Goal: Browse casually

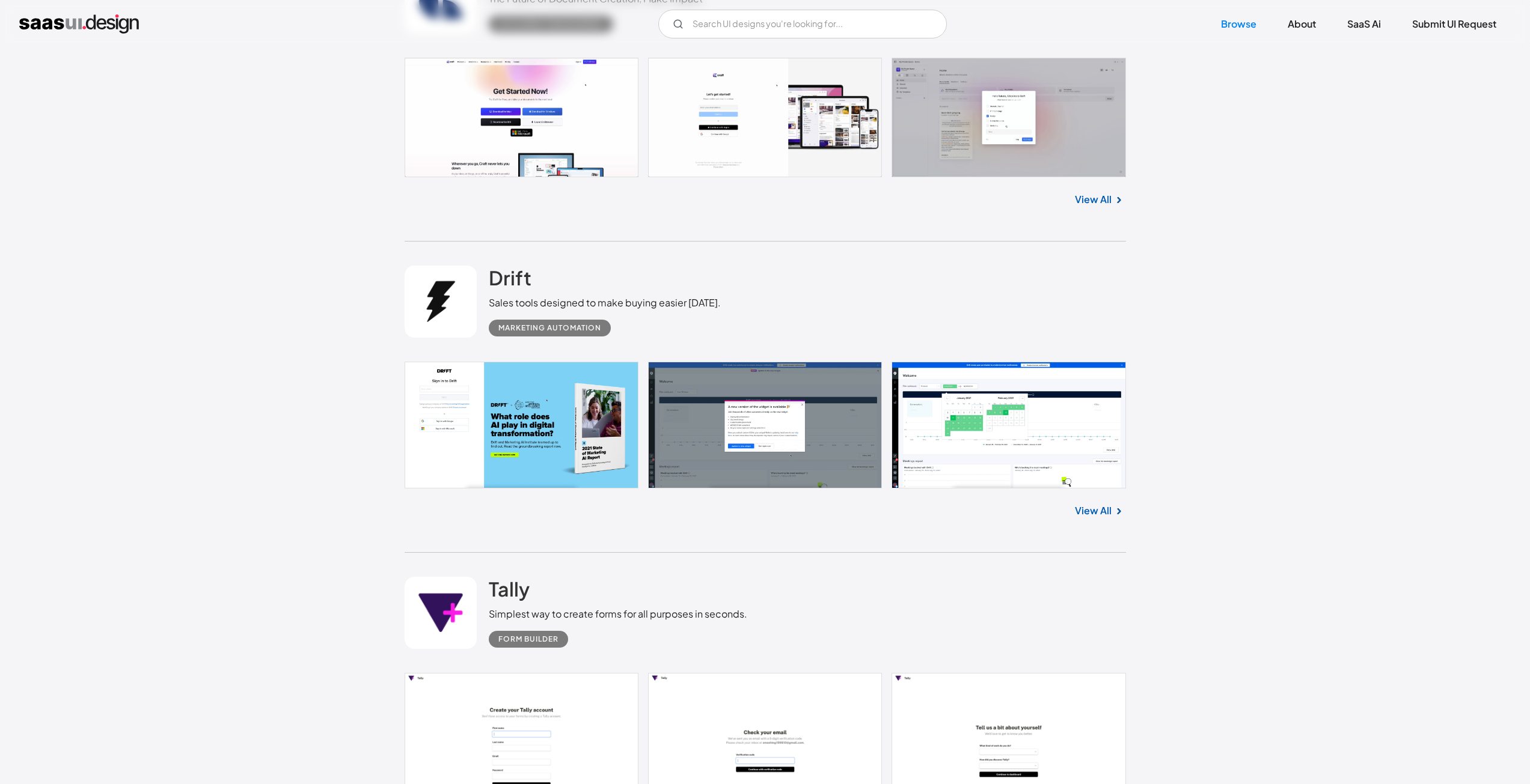
scroll to position [1082, 0]
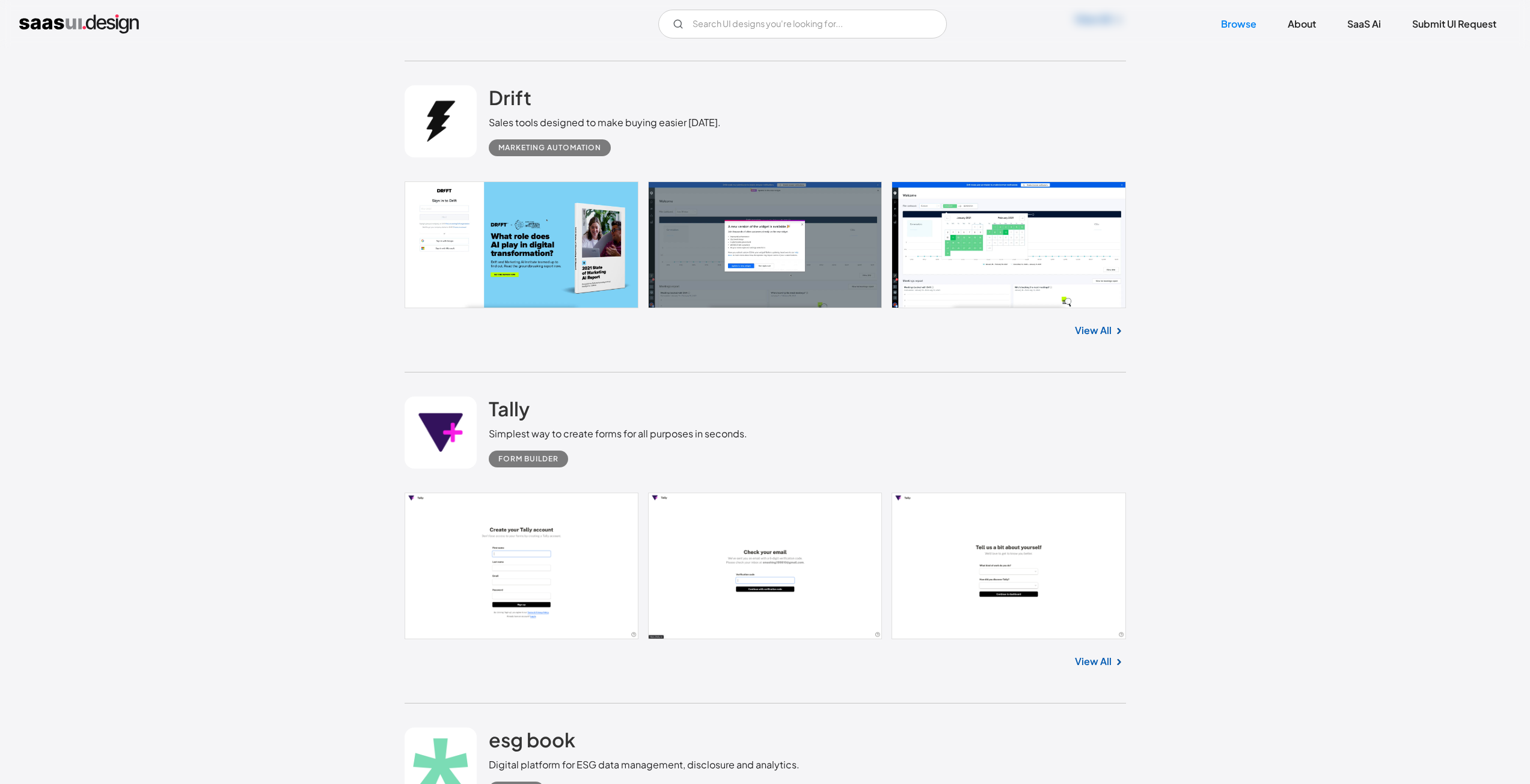
click at [994, 285] on link at bounding box center [765, 245] width 721 height 127
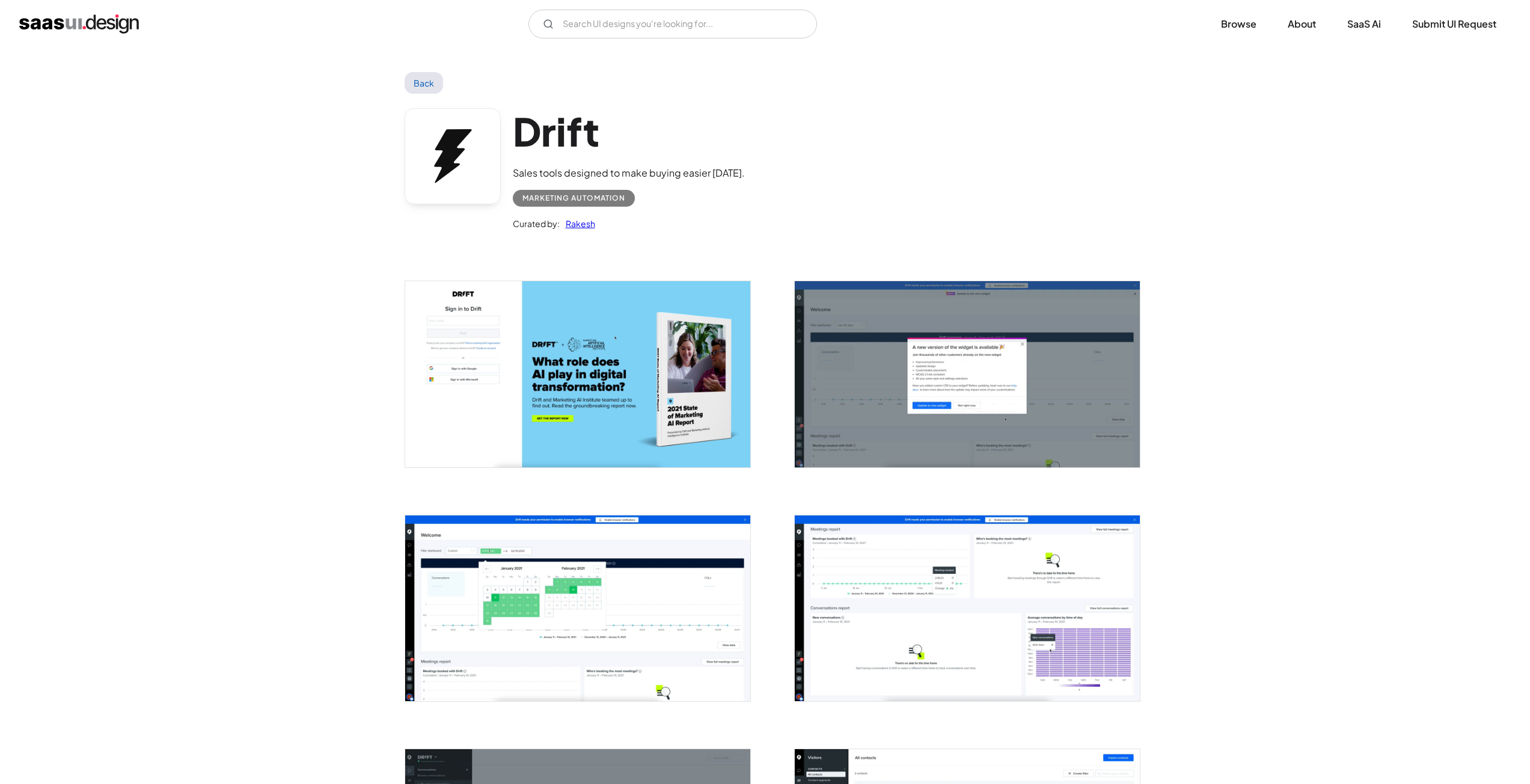
scroll to position [180, 0]
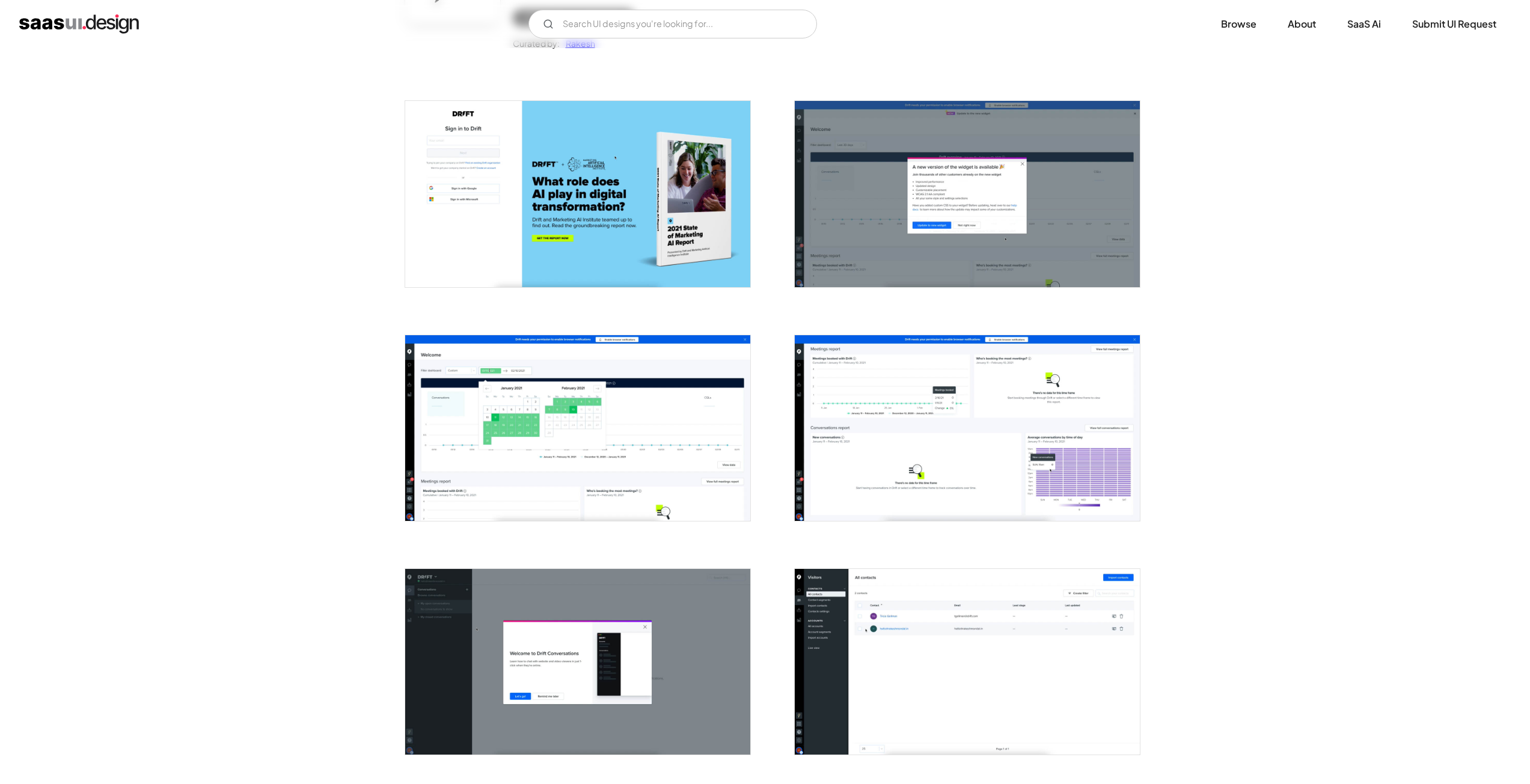
click at [618, 490] on img "open lightbox" at bounding box center [578, 428] width 345 height 185
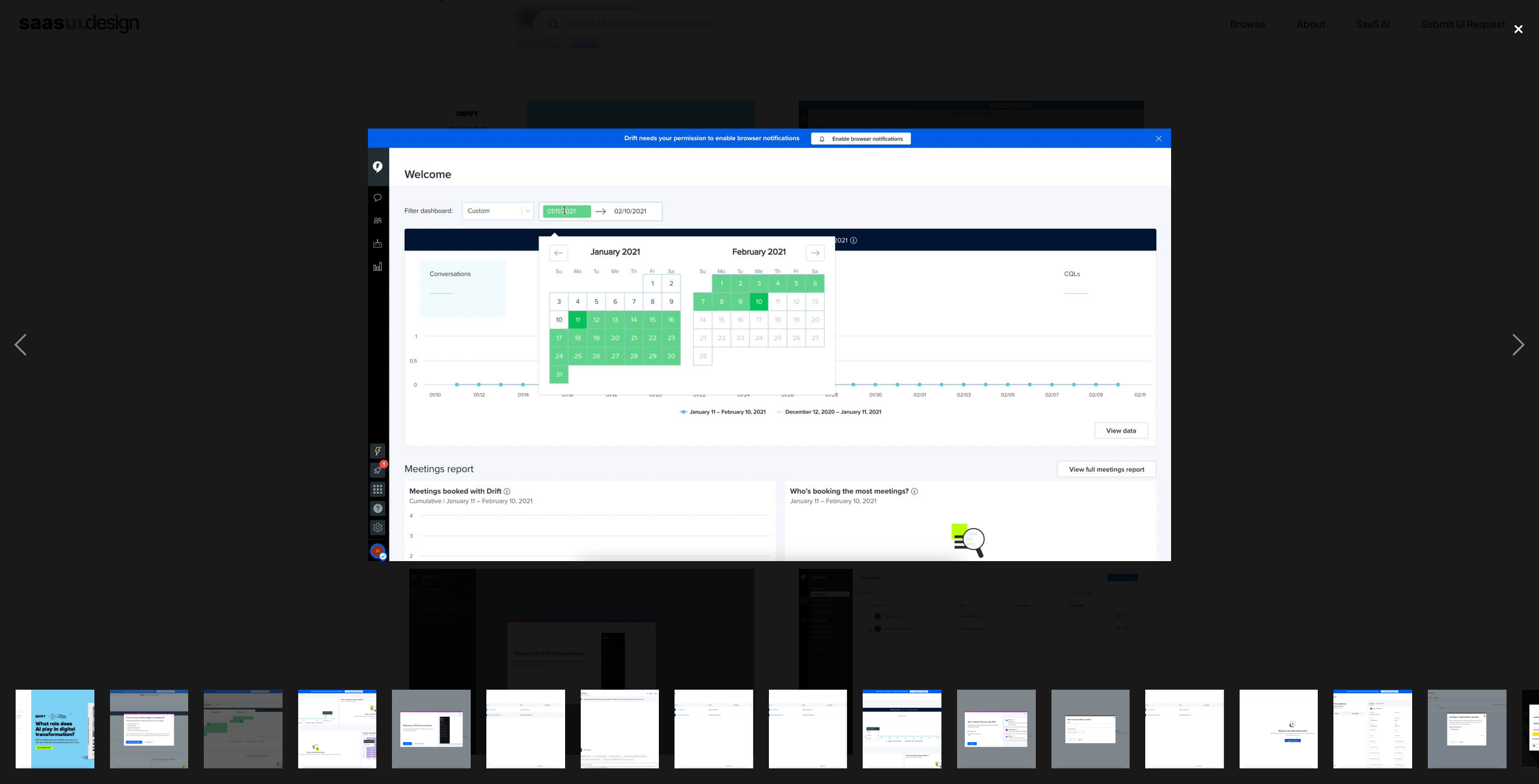
click at [1525, 25] on div "close lightbox" at bounding box center [1517, 29] width 40 height 27
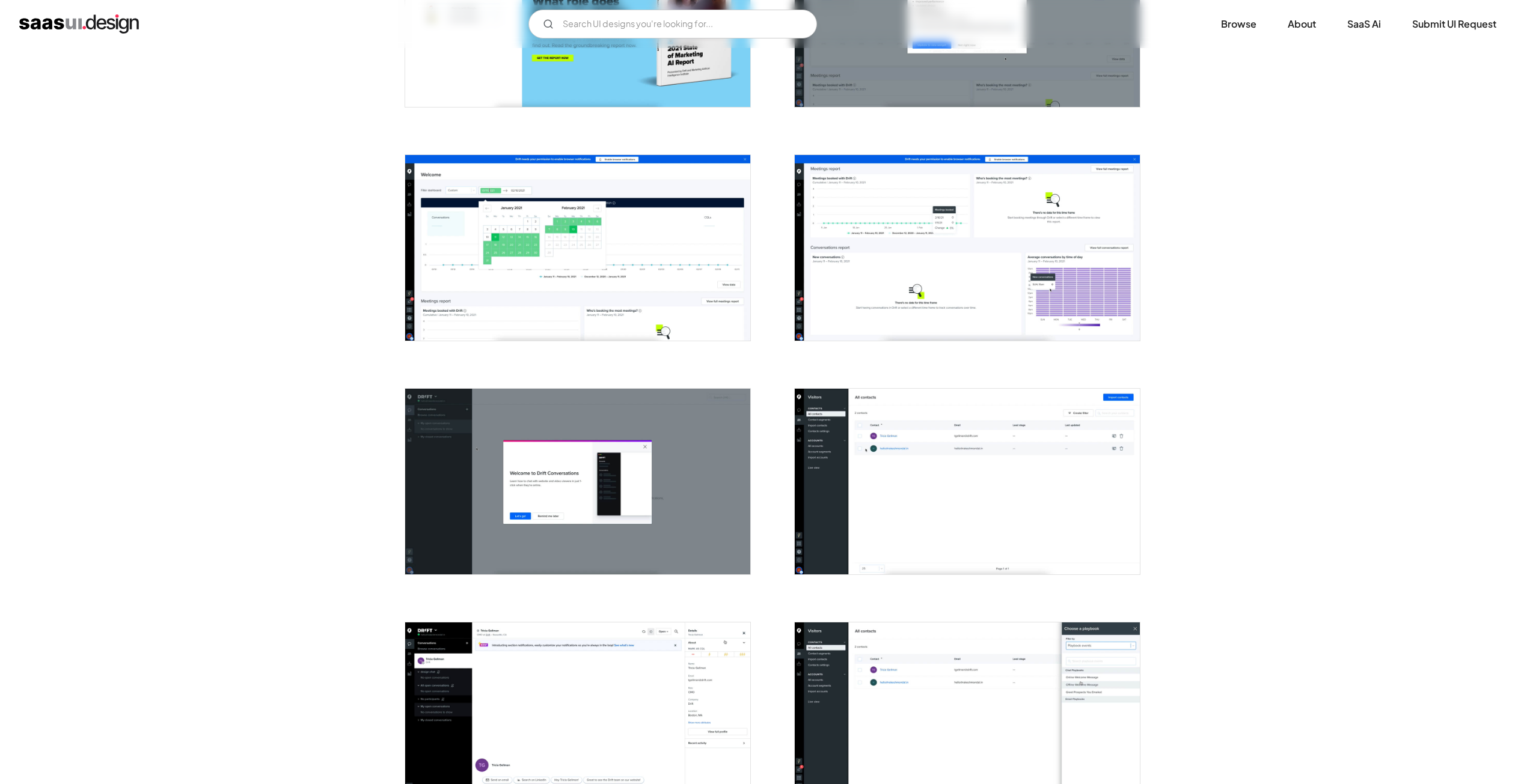
scroll to position [540, 0]
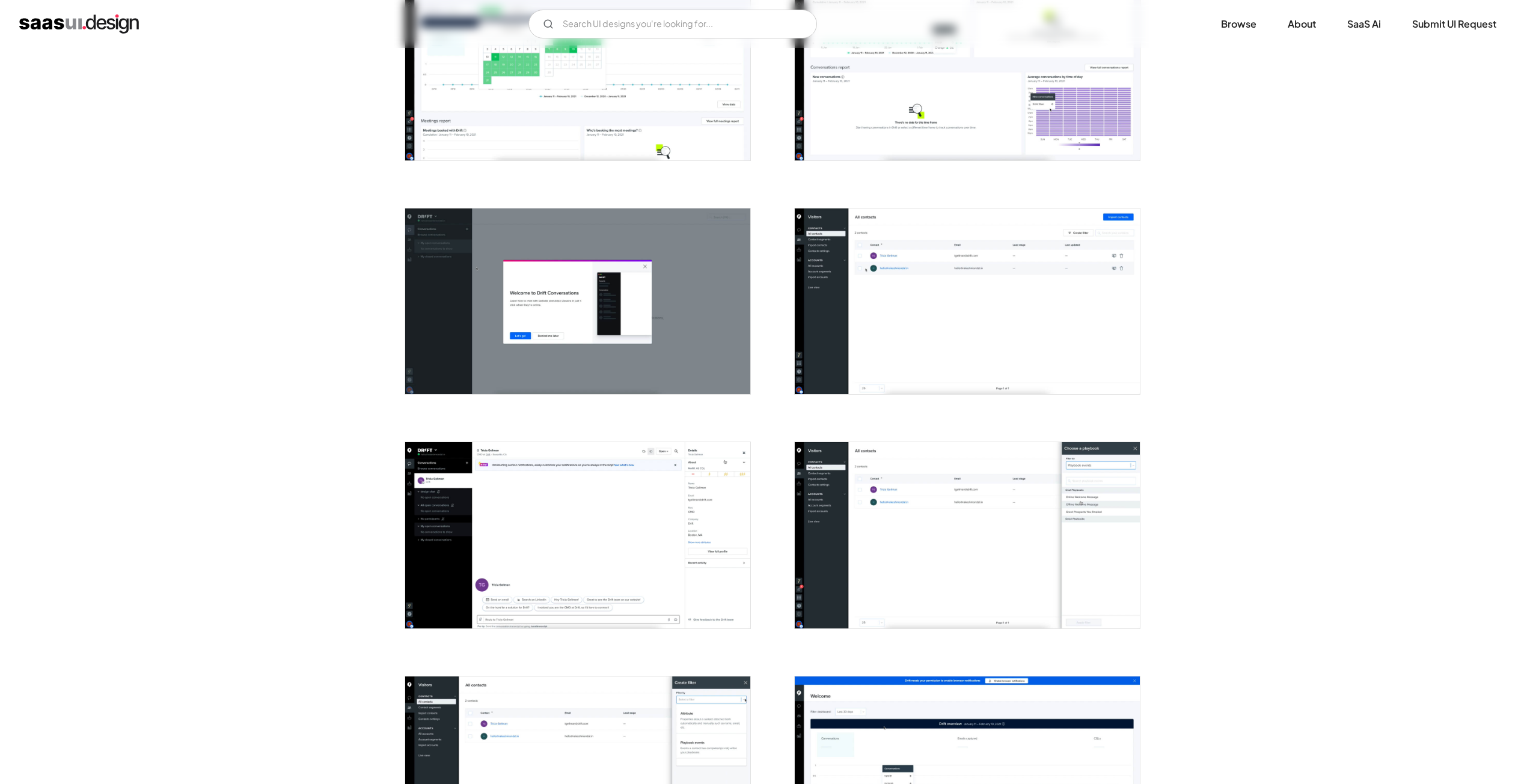
click at [947, 362] on img "open lightbox" at bounding box center [967, 301] width 345 height 185
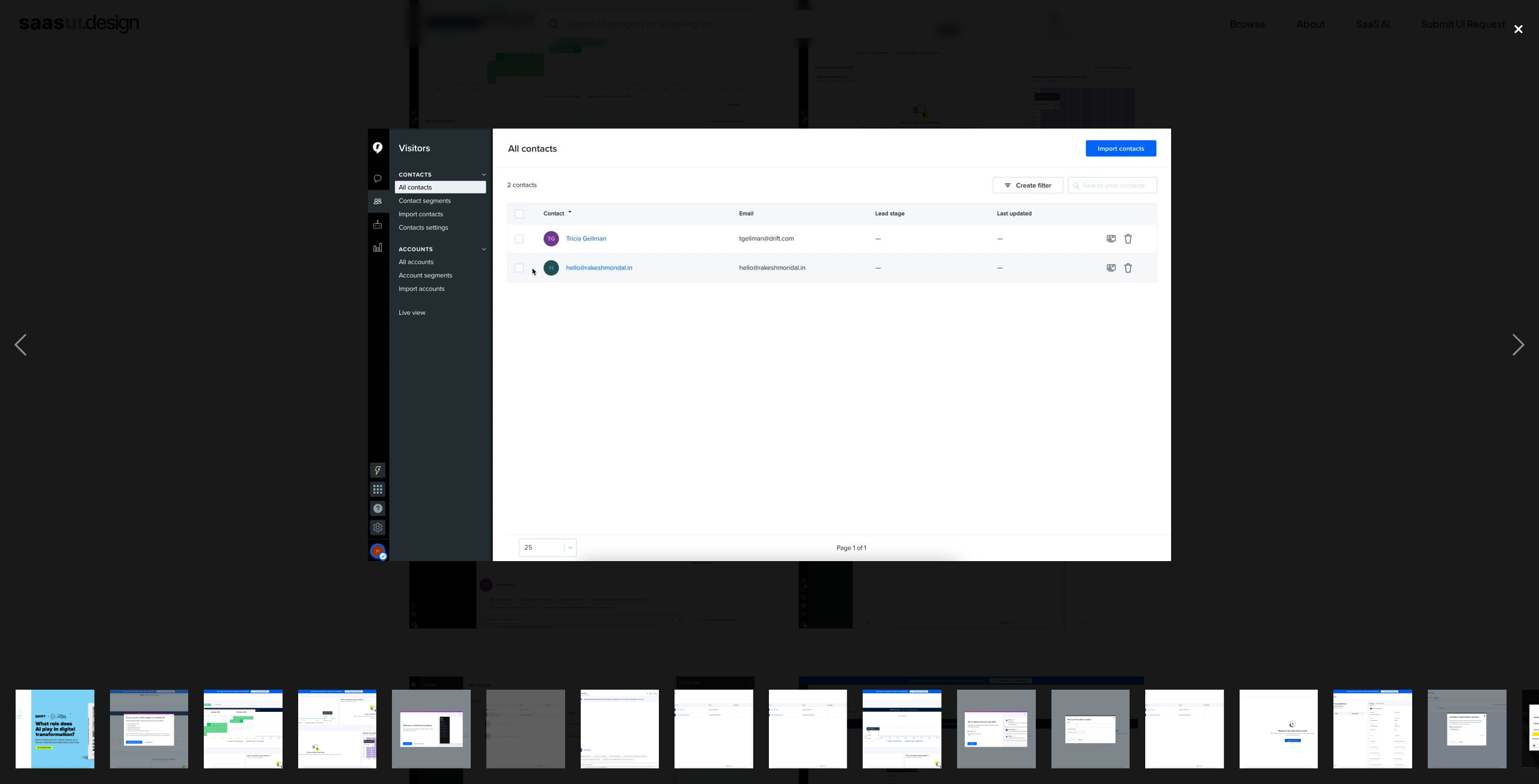
click at [1518, 31] on div "close lightbox" at bounding box center [1517, 29] width 40 height 27
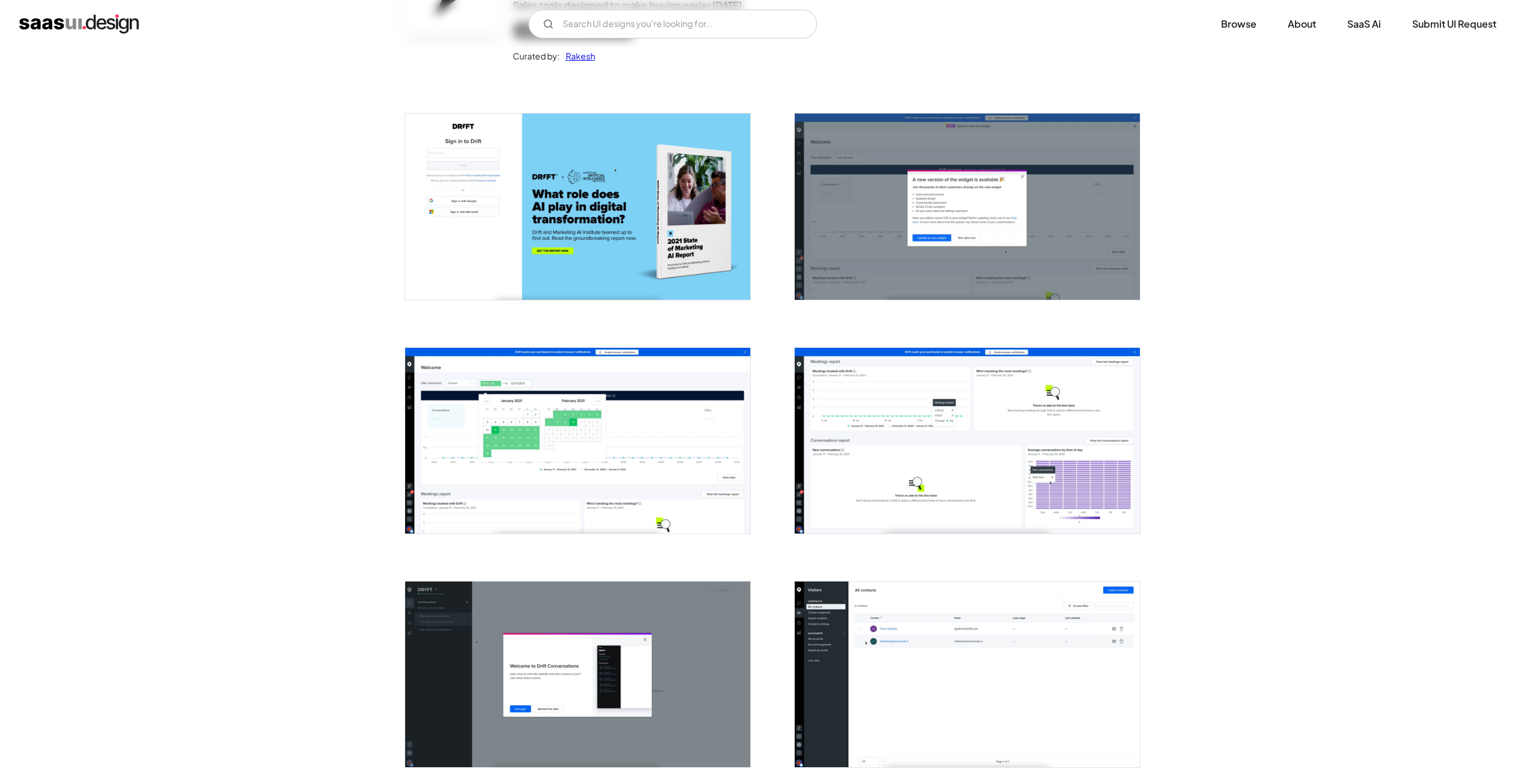
scroll to position [0, 0]
